Goal: Task Accomplishment & Management: Manage account settings

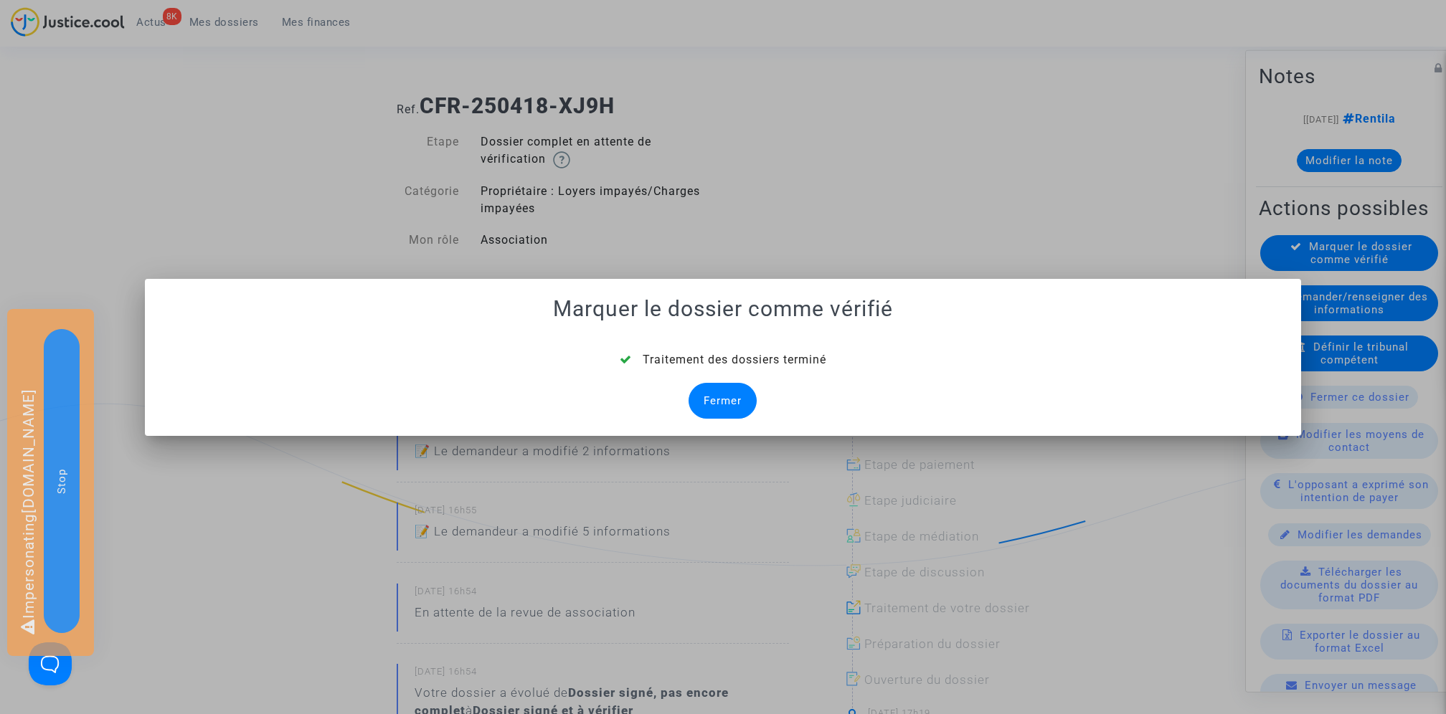
click at [731, 400] on div "Fermer" at bounding box center [722, 401] width 68 height 36
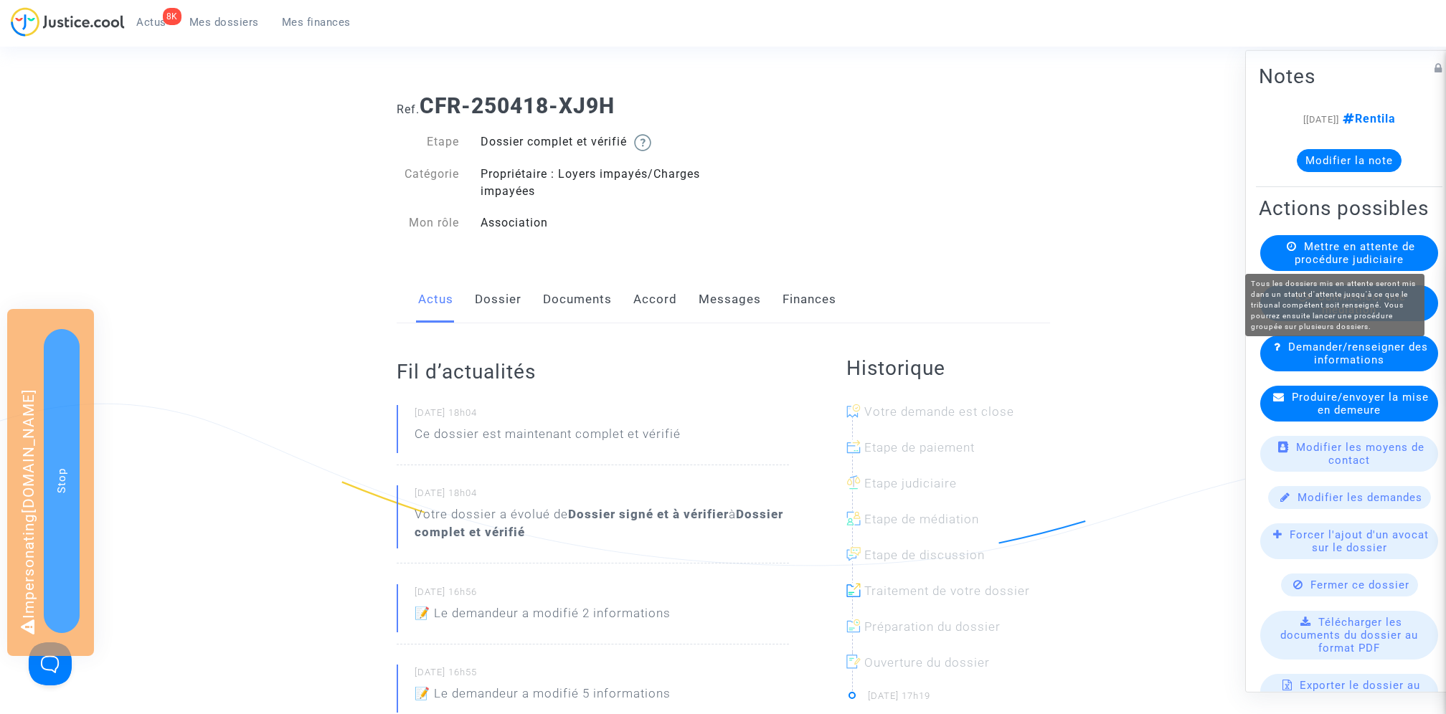
click at [1409, 250] on span "Mettre en attente de procédure judiciaire" at bounding box center [1354, 253] width 120 height 26
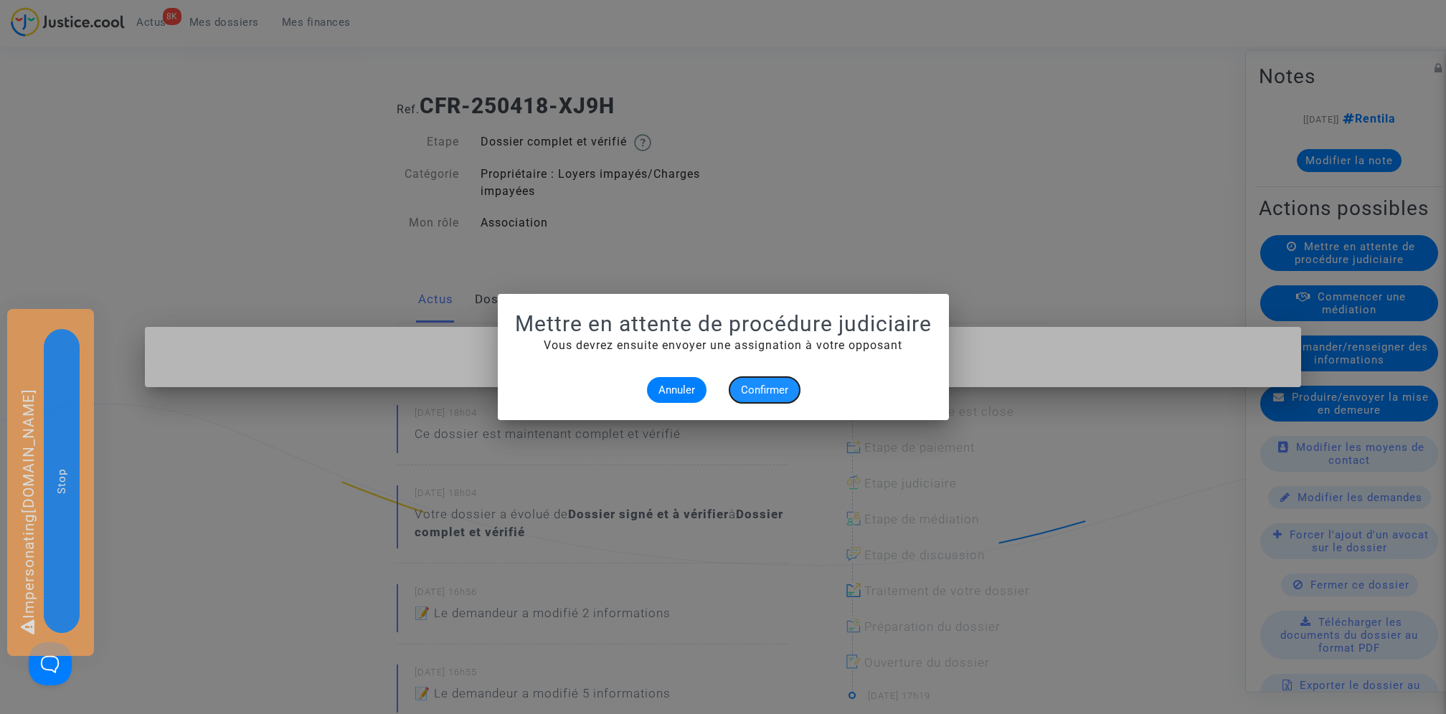
click at [738, 392] on button "Confirmer" at bounding box center [764, 390] width 70 height 26
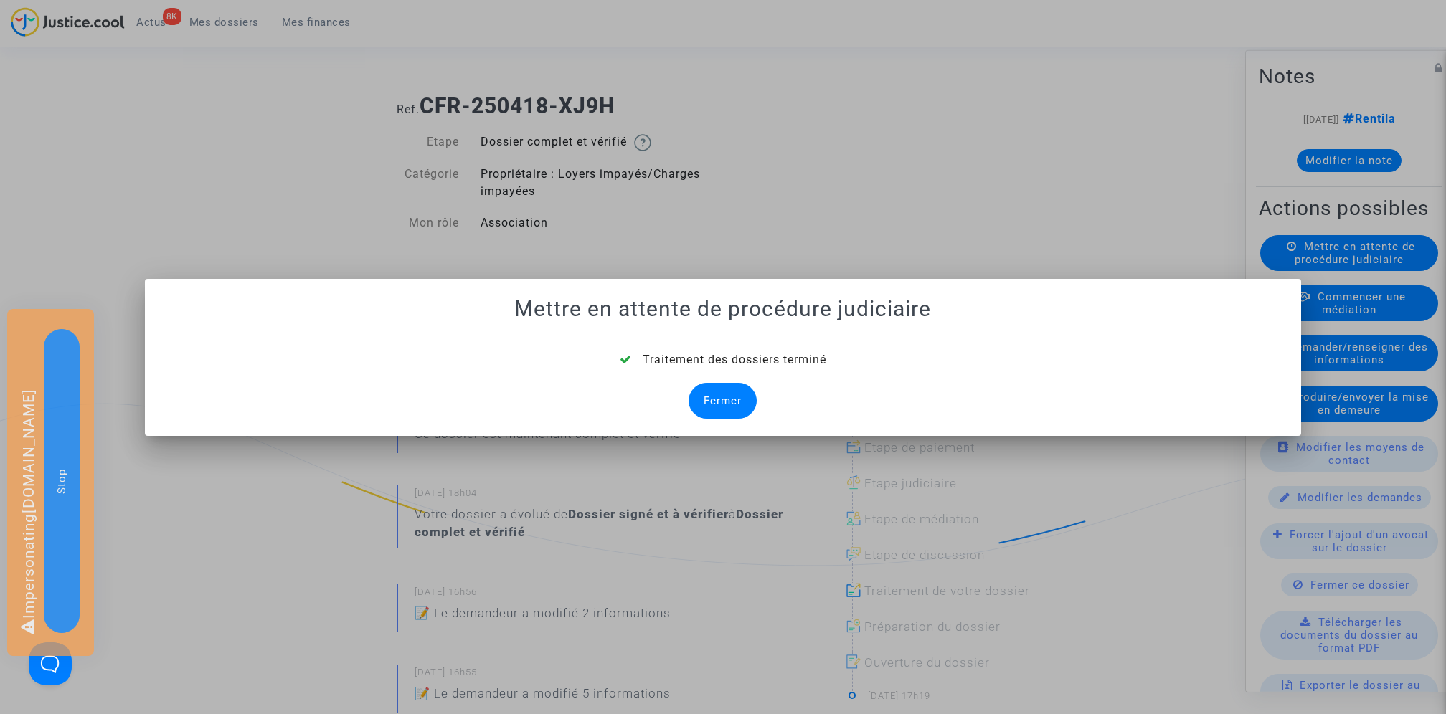
click at [744, 409] on div "Fermer" at bounding box center [722, 401] width 68 height 36
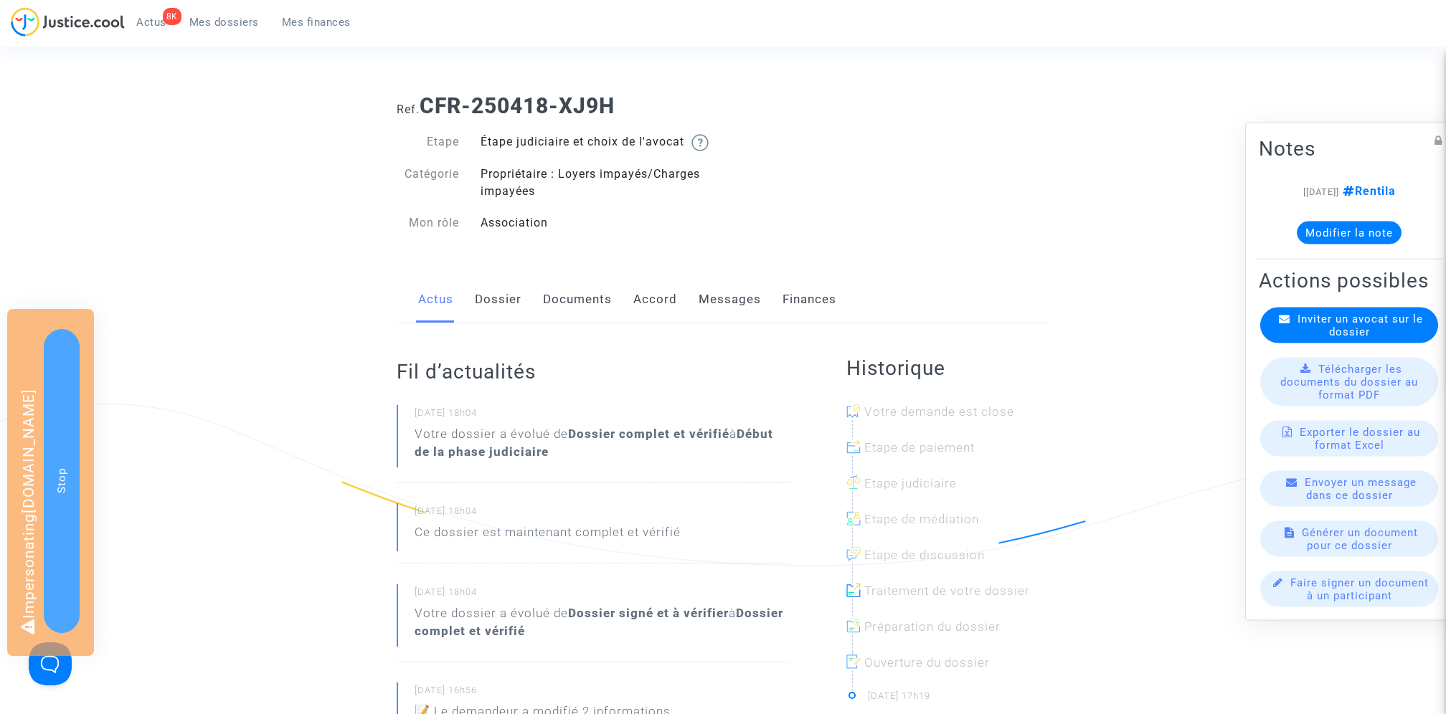
click at [229, 14] on link "Mes dossiers" at bounding box center [224, 22] width 93 height 22
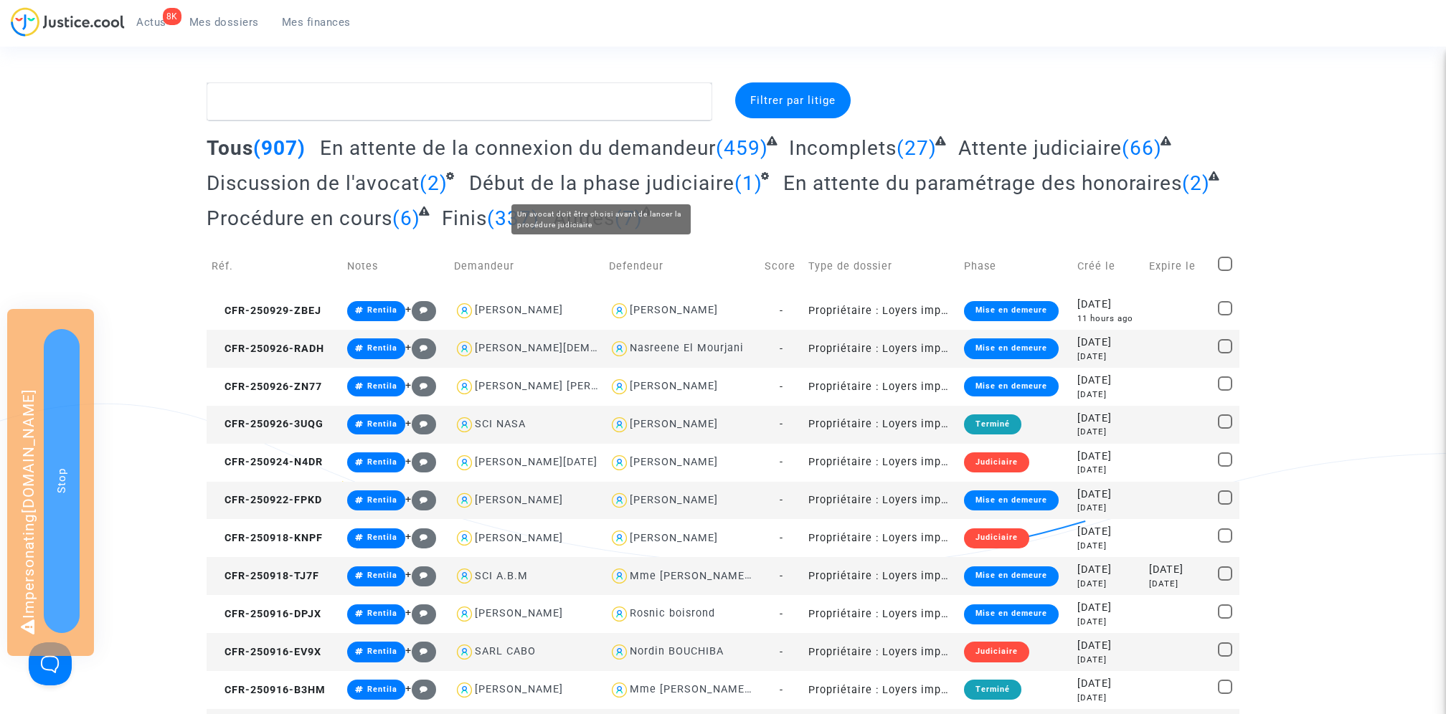
click at [635, 180] on span "Début de la phase judiciaire" at bounding box center [601, 183] width 265 height 24
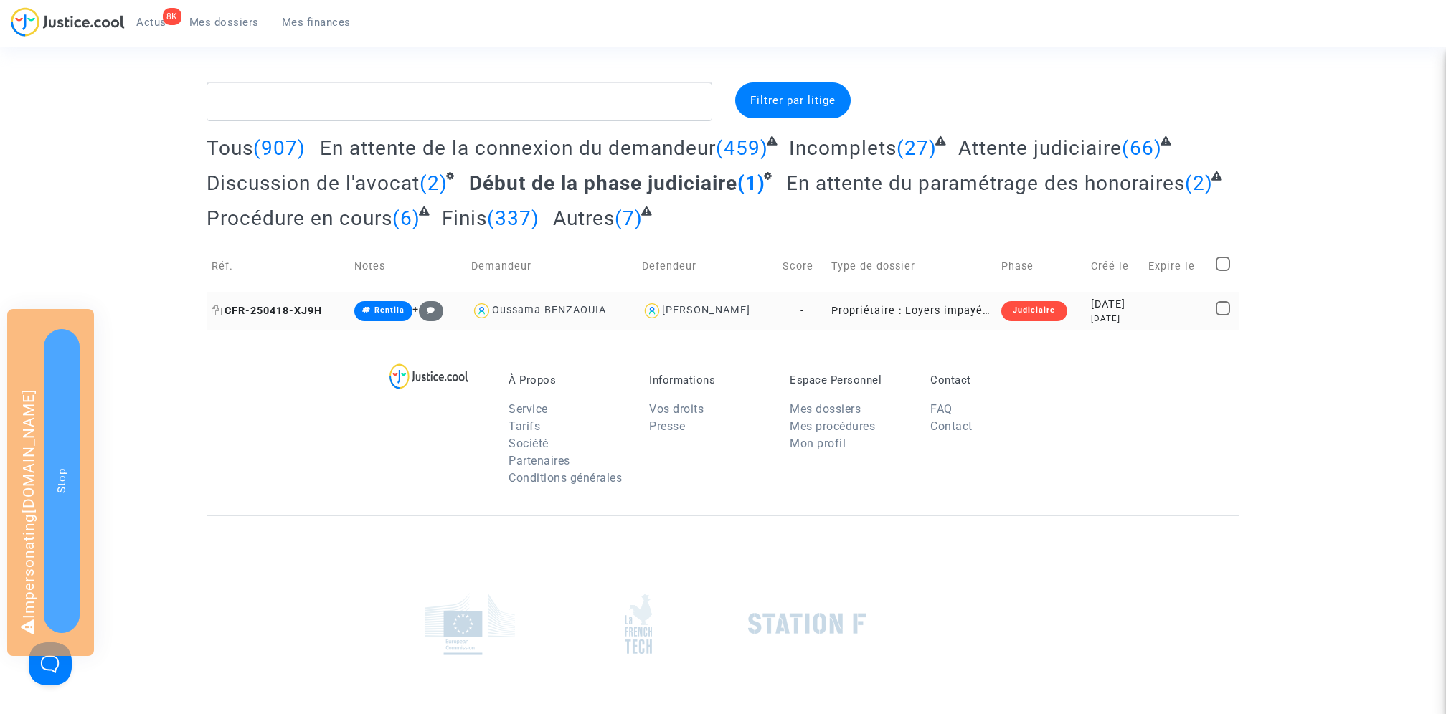
click at [292, 315] on span "CFR-250418-XJ9H" at bounding box center [267, 311] width 110 height 12
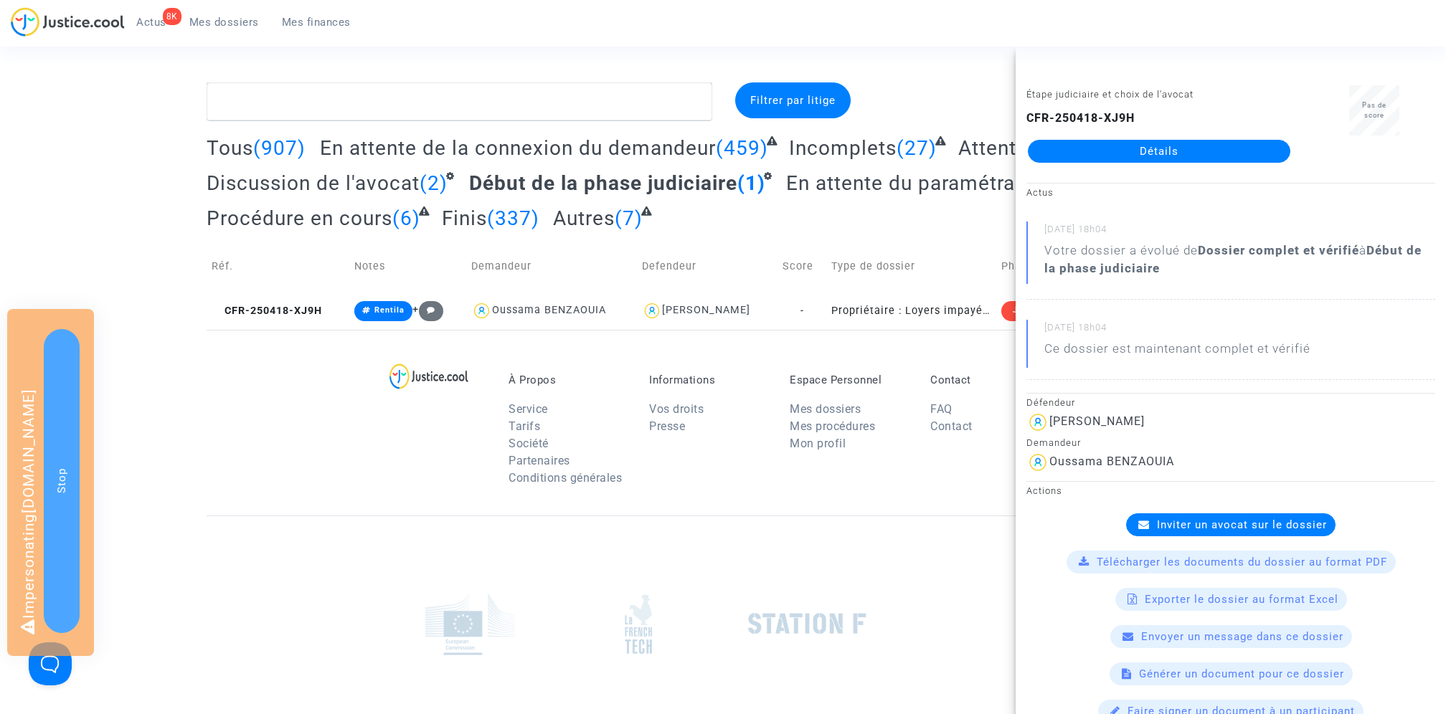
click at [1218, 524] on span "Inviter un avocat sur le dossier" at bounding box center [1242, 525] width 170 height 13
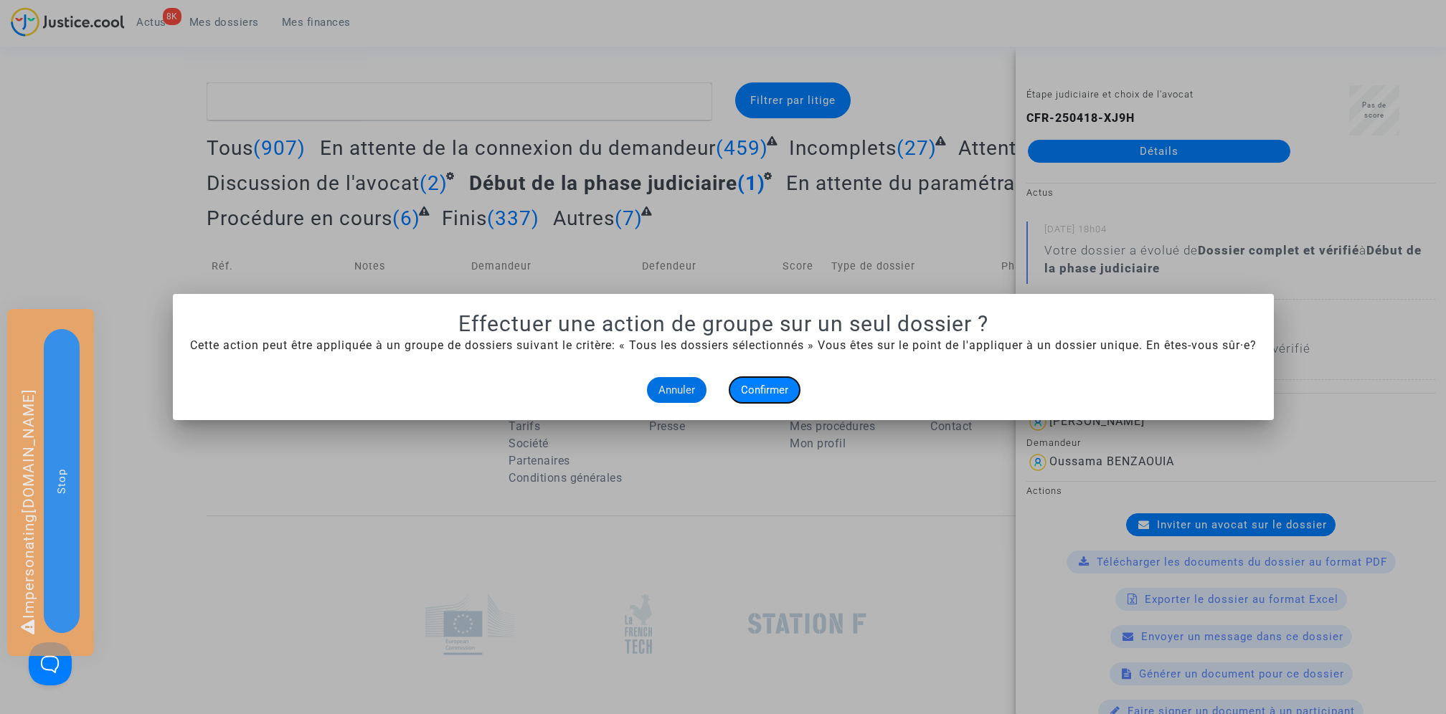
click at [775, 394] on span "Confirmer" at bounding box center [764, 390] width 47 height 13
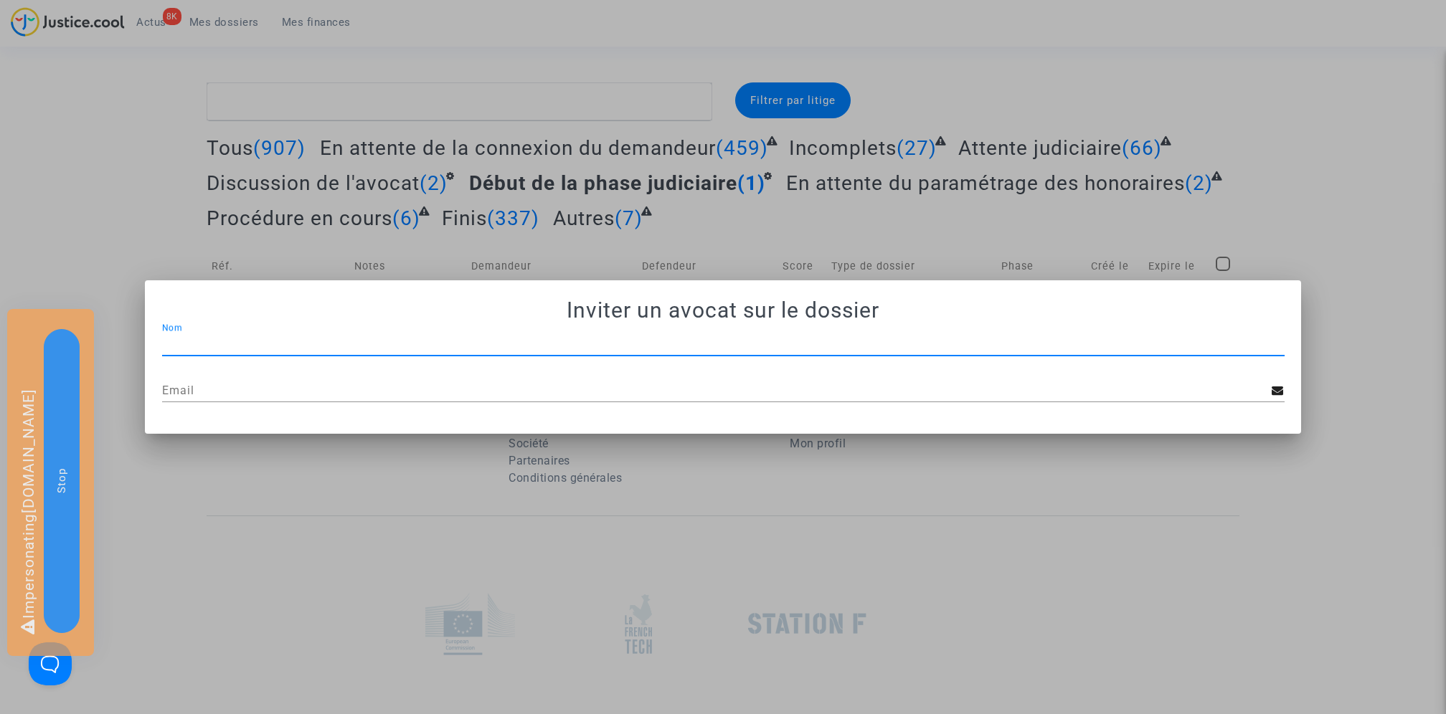
paste input "JP - MDT Avocats"
type input "JP - MDT Avocats"
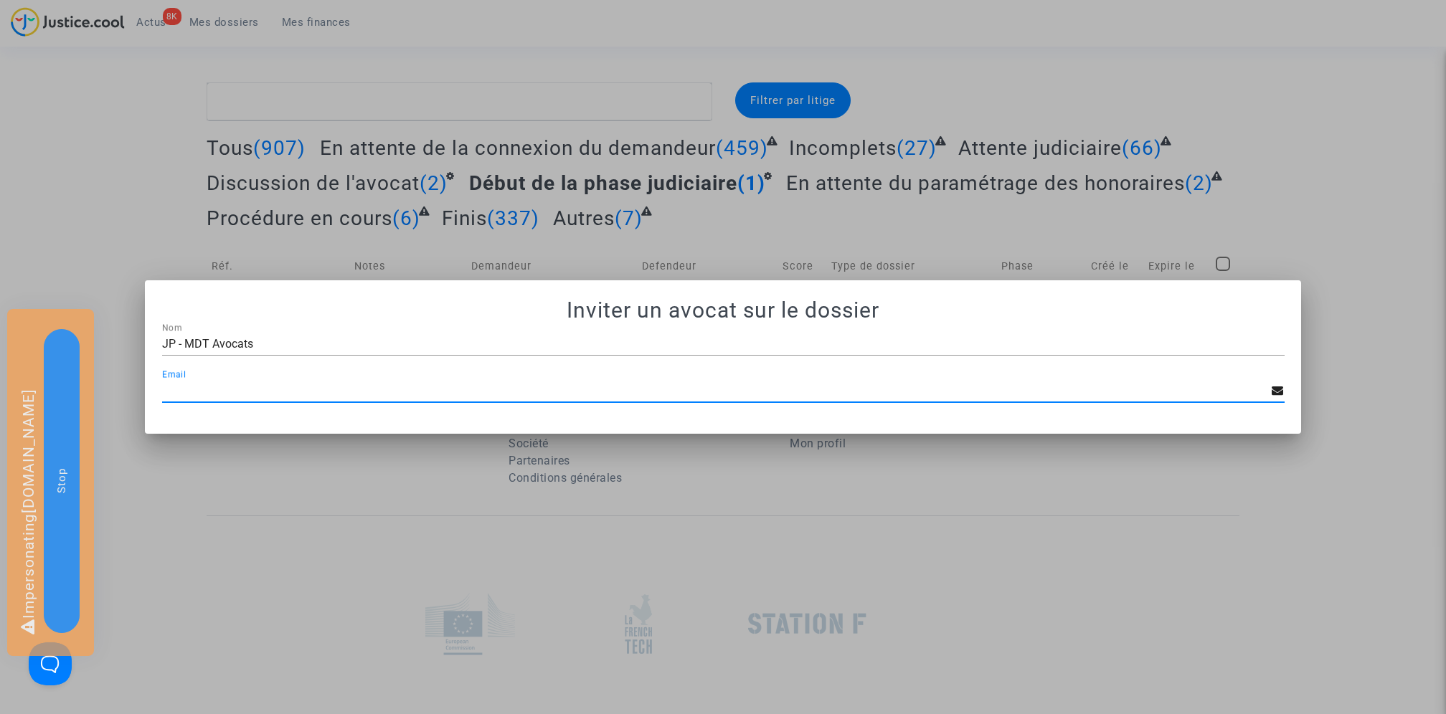
click at [425, 389] on input "Email" at bounding box center [717, 390] width 1110 height 13
paste input "mdetastes.avocat@gmail.com"
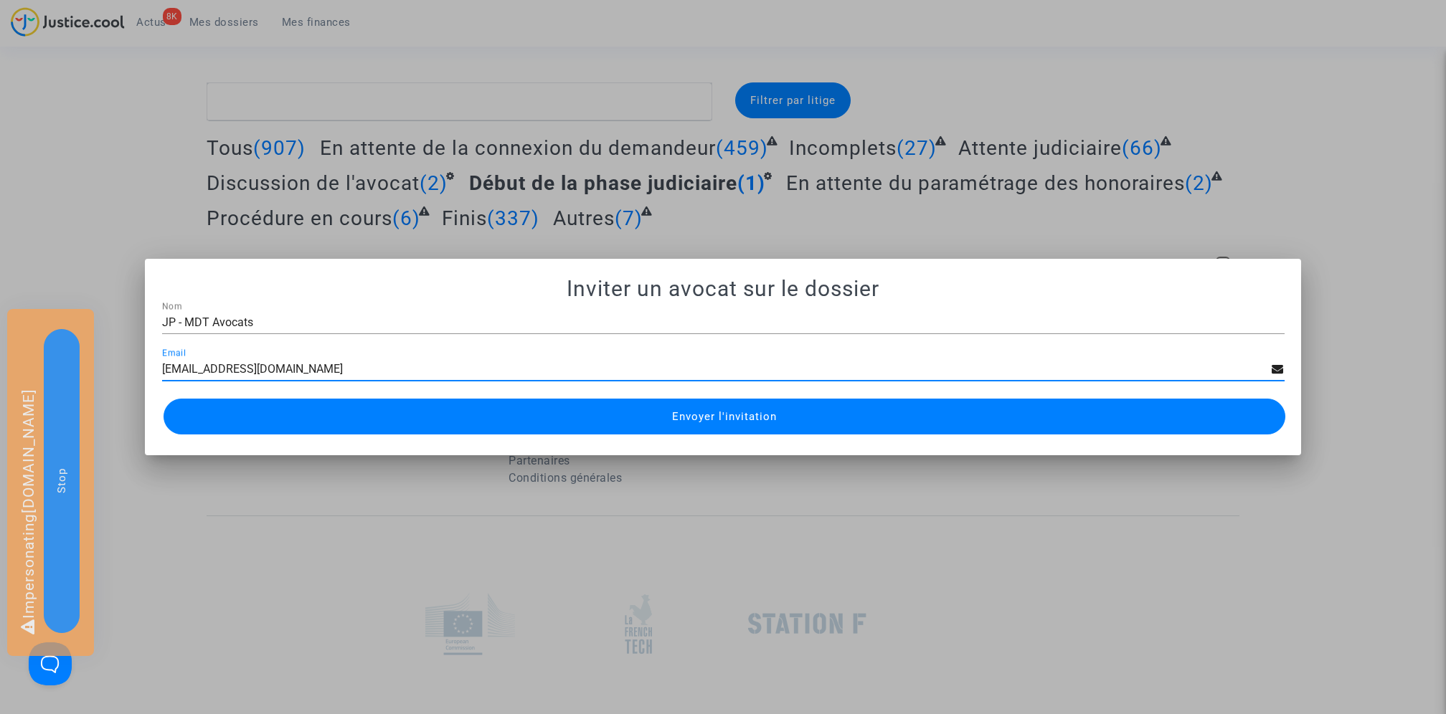
type input "mdetastes.avocat@gmail.com"
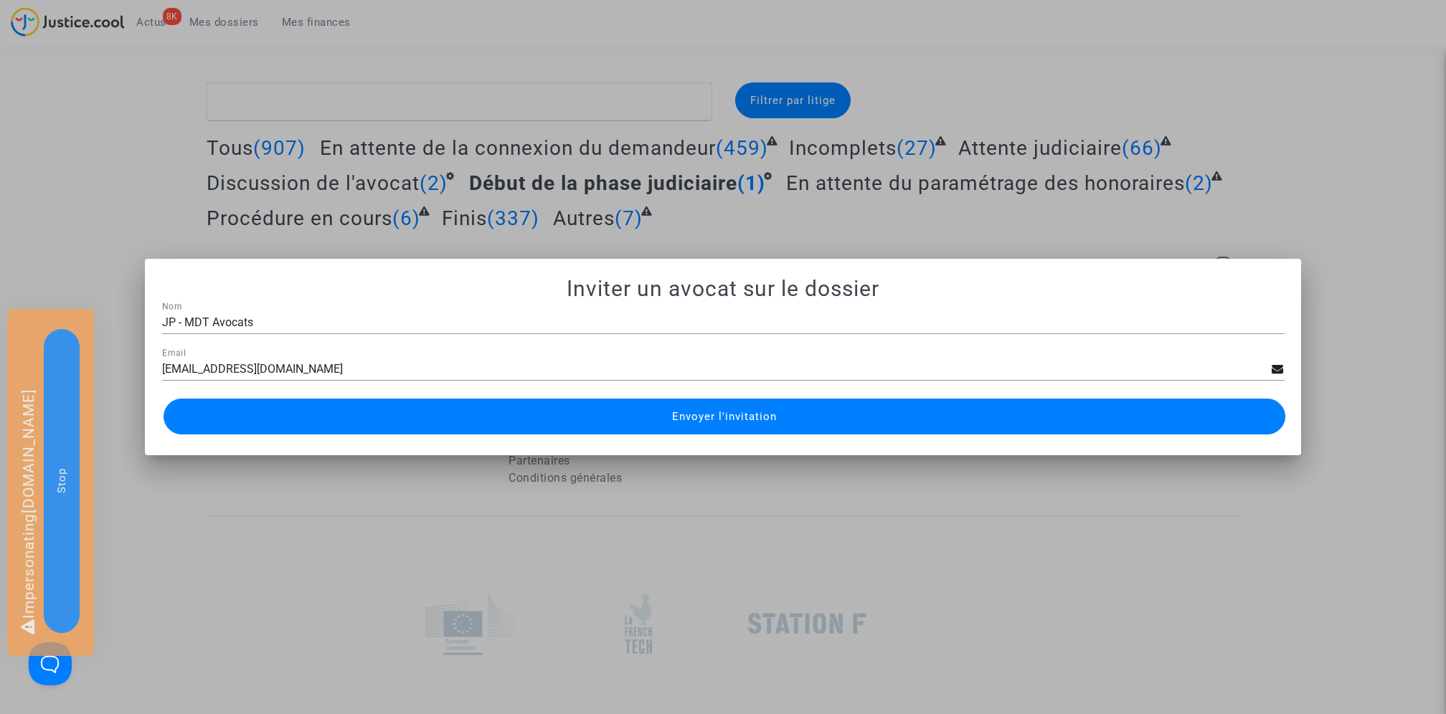
click at [503, 418] on button "Envoyer l'invitation" at bounding box center [725, 417] width 1122 height 36
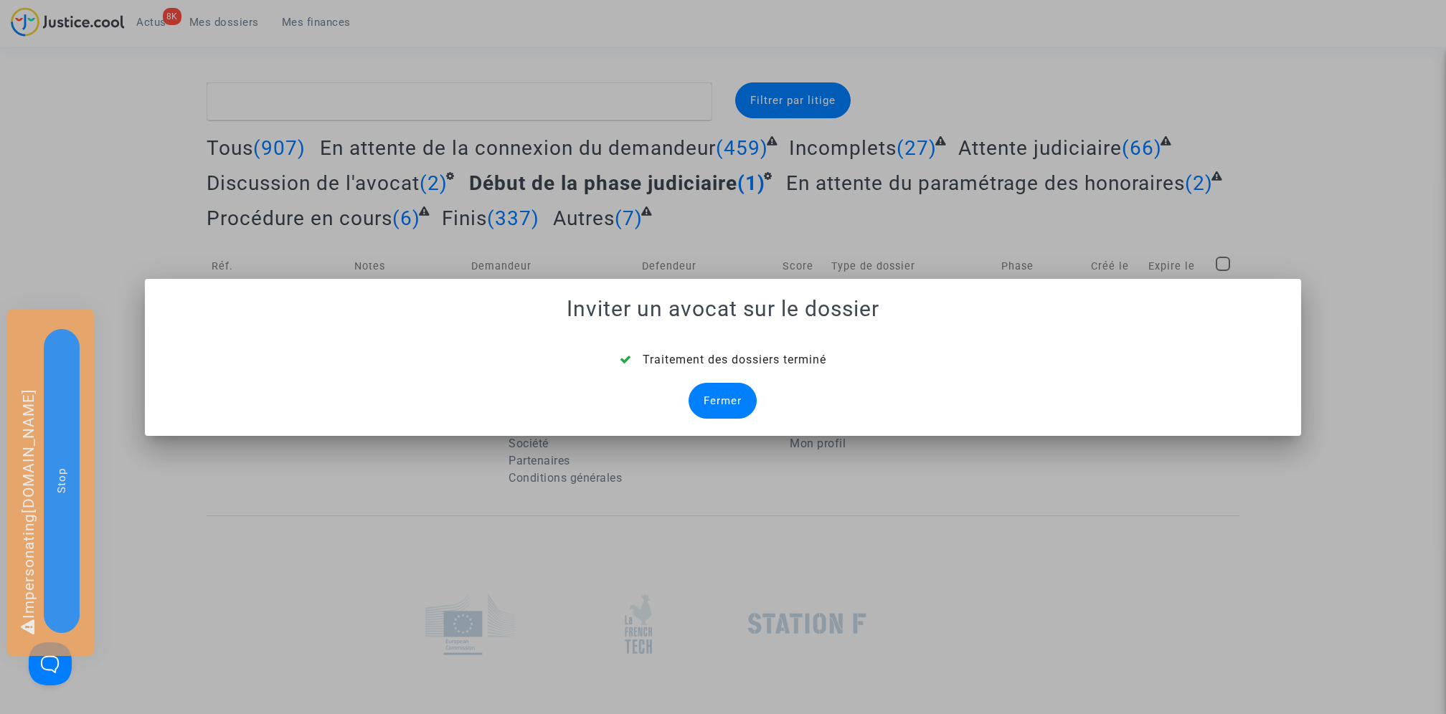
click at [720, 395] on div "Fermer" at bounding box center [722, 401] width 68 height 36
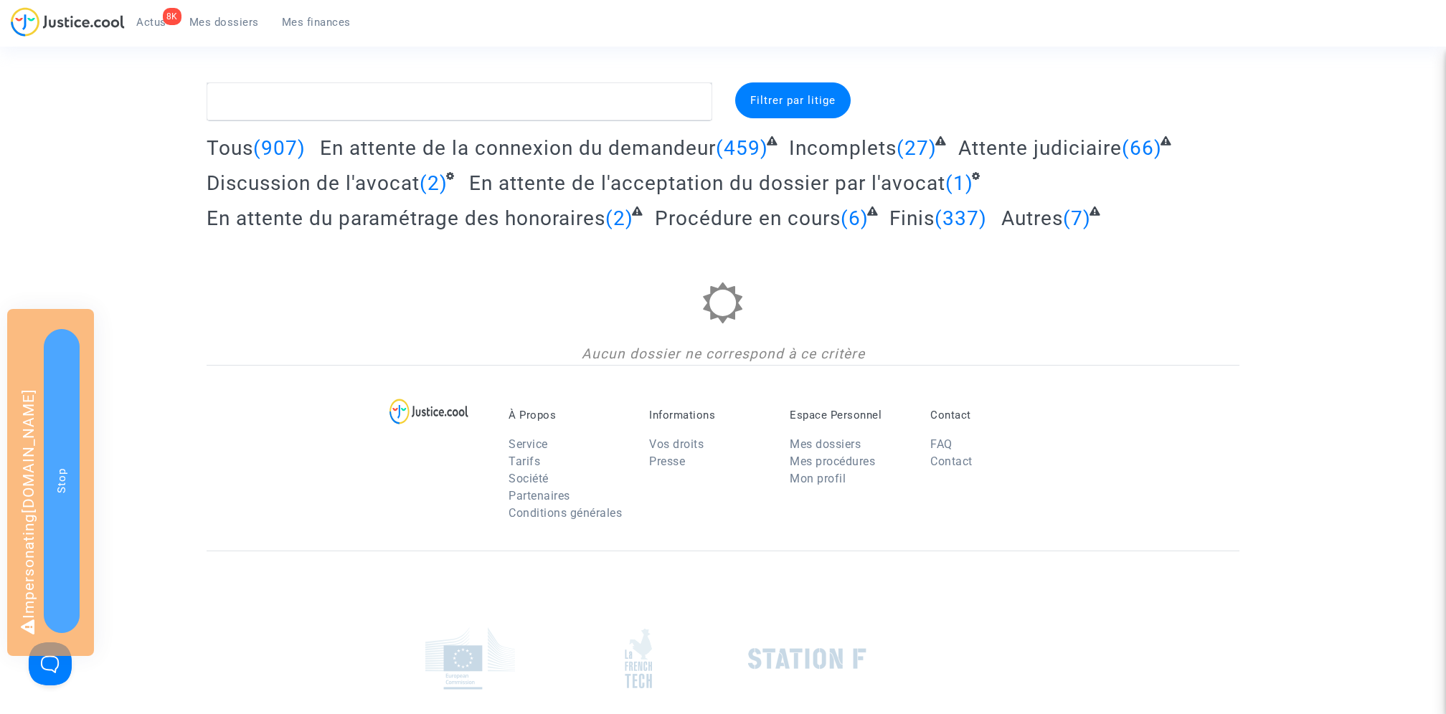
click at [530, 213] on span "En attente du paramétrage des honoraires" at bounding box center [406, 219] width 399 height 24
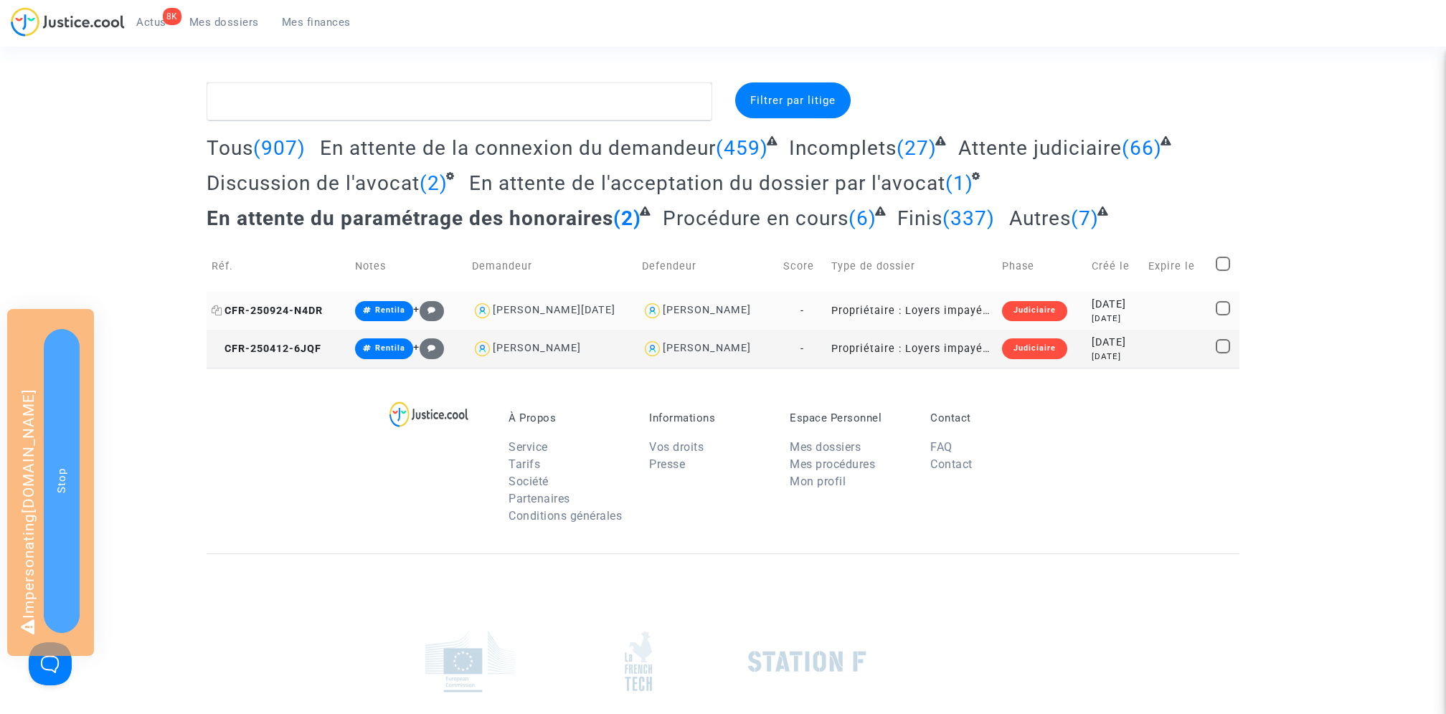
click at [288, 308] on span "CFR-250924-N4DR" at bounding box center [267, 311] width 111 height 12
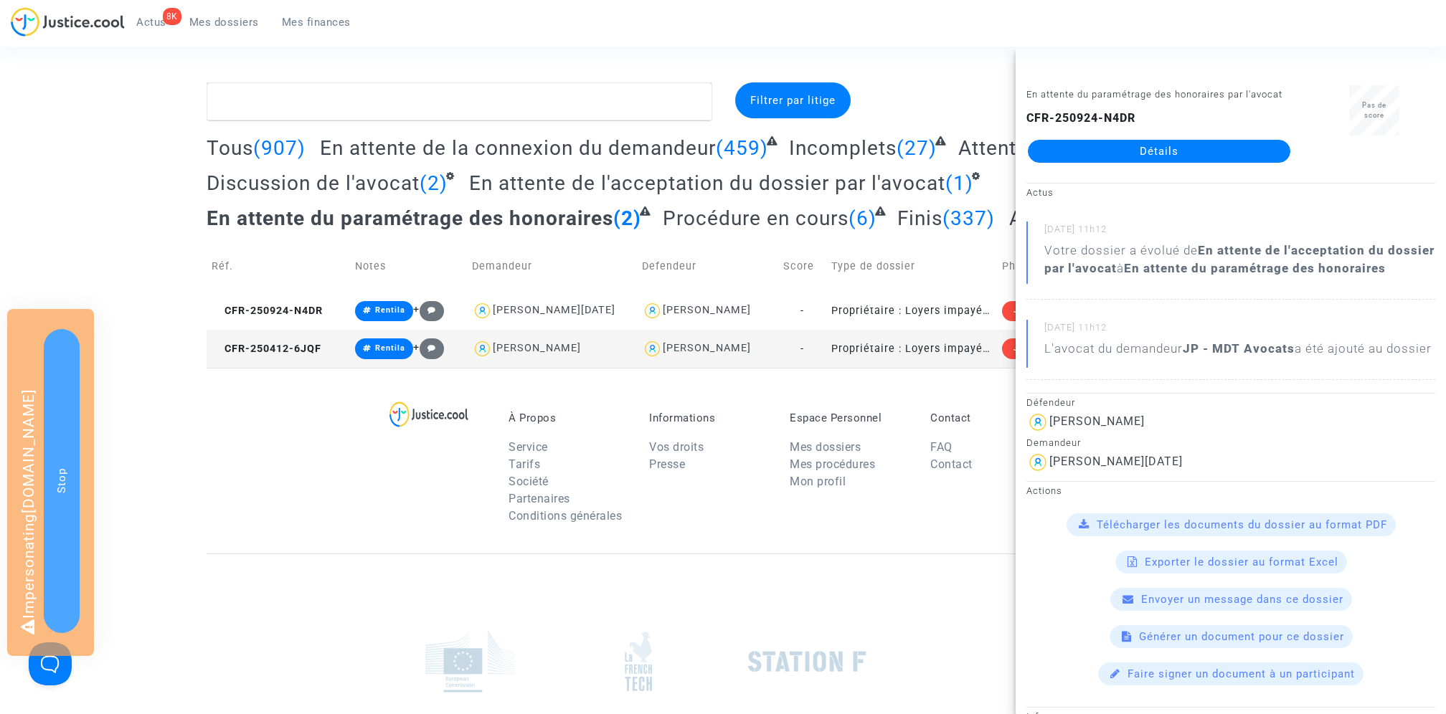
click at [1176, 141] on link "Détails" at bounding box center [1159, 151] width 262 height 23
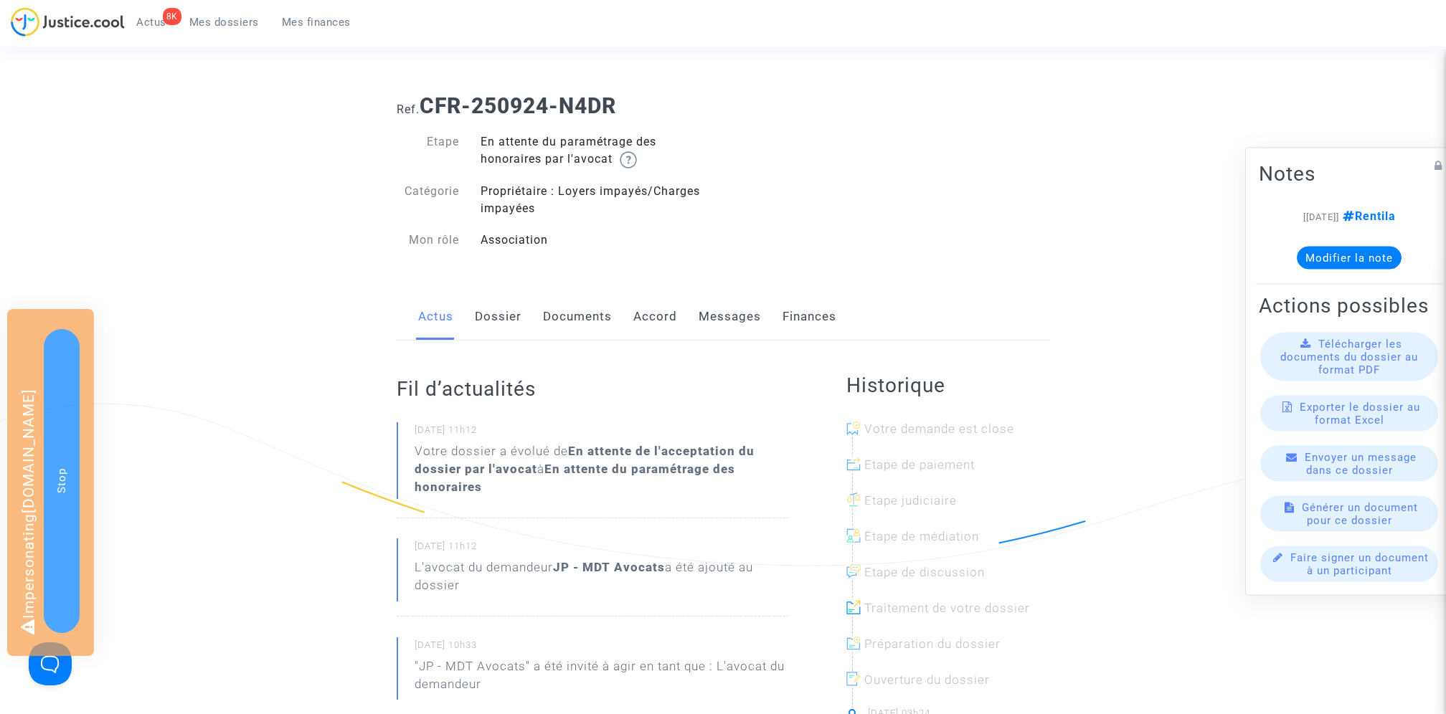
click at [724, 316] on link "Messages" at bounding box center [730, 316] width 62 height 47
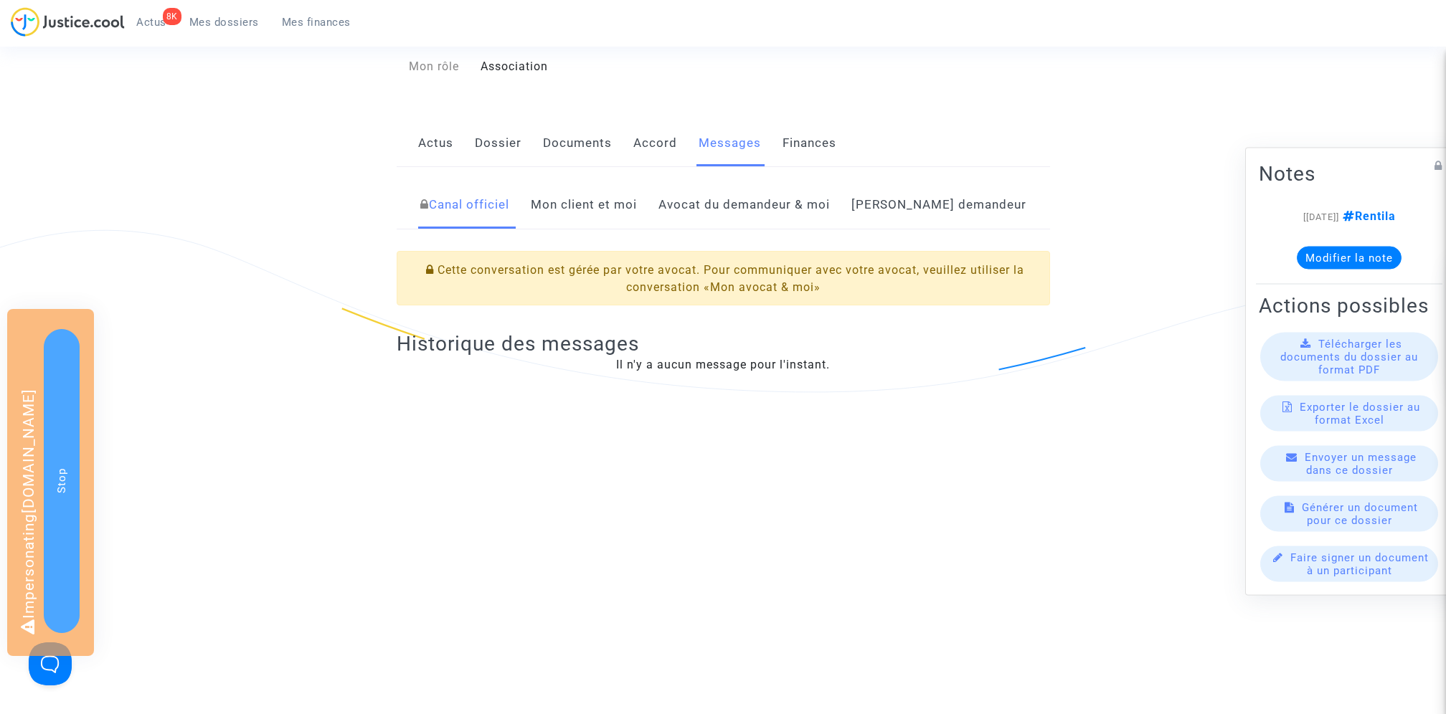
scroll to position [141, 0]
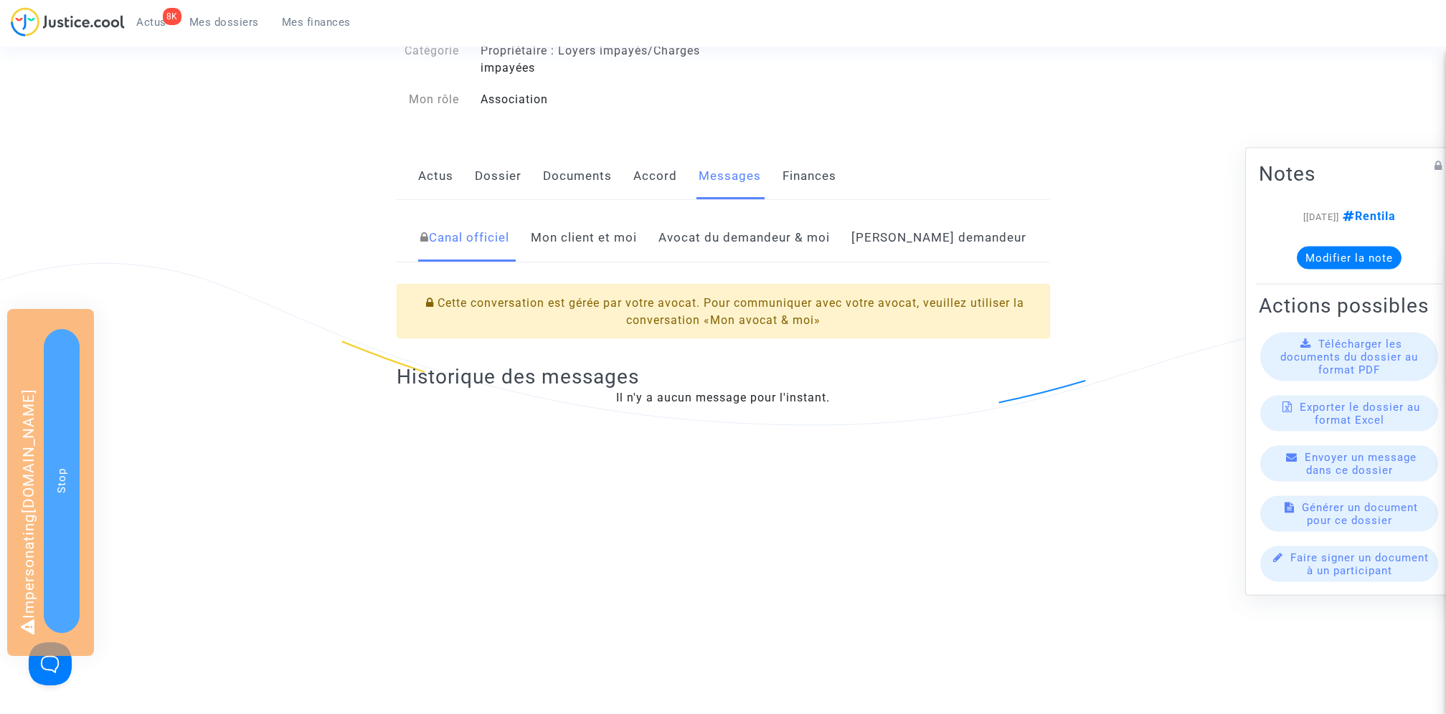
click at [776, 239] on link "Avocat du demandeur & moi" at bounding box center [743, 237] width 171 height 47
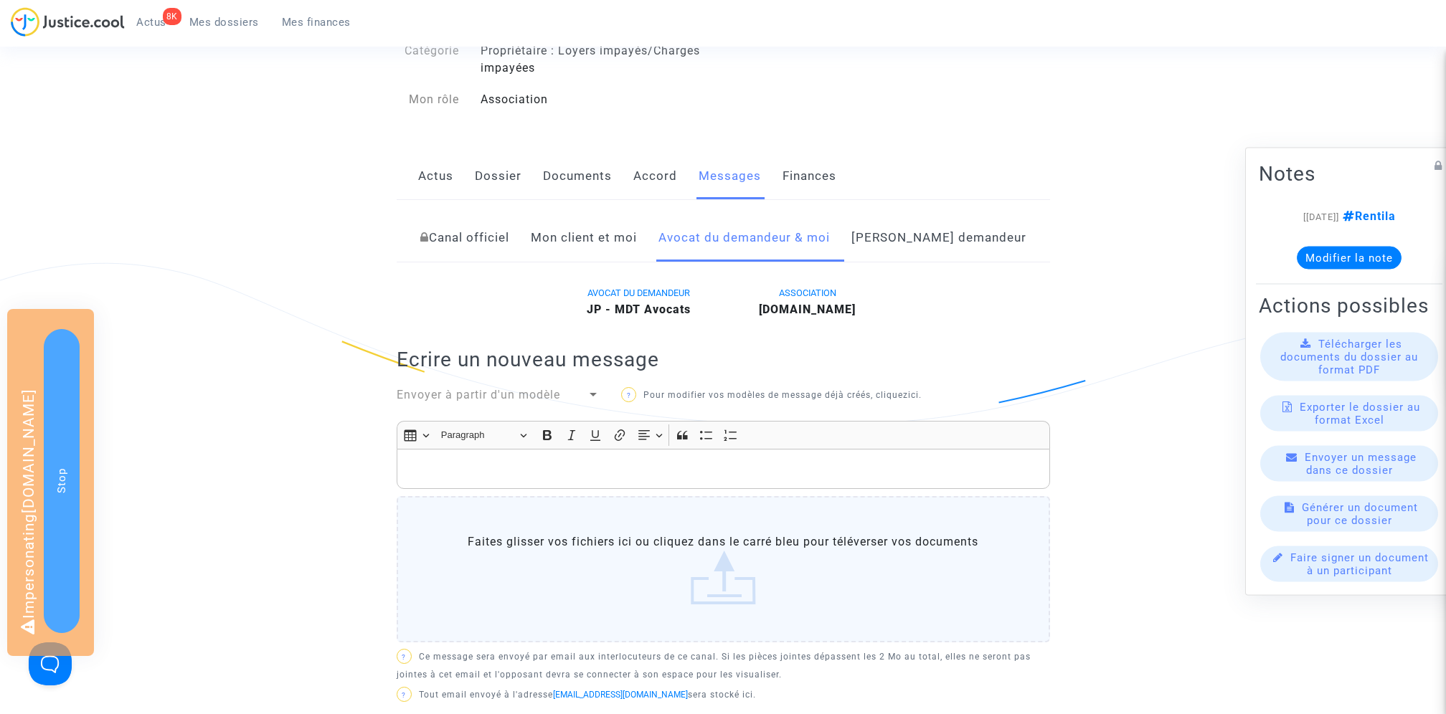
click at [637, 242] on link "Mon client et moi" at bounding box center [584, 237] width 106 height 47
